Goal: Information Seeking & Learning: Understand process/instructions

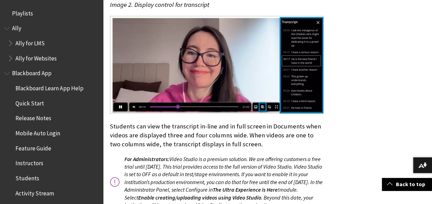
scroll to position [589, 0]
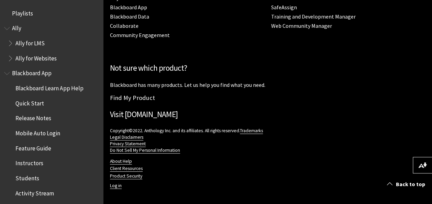
scroll to position [498, 0]
